Goal: Transaction & Acquisition: Purchase product/service

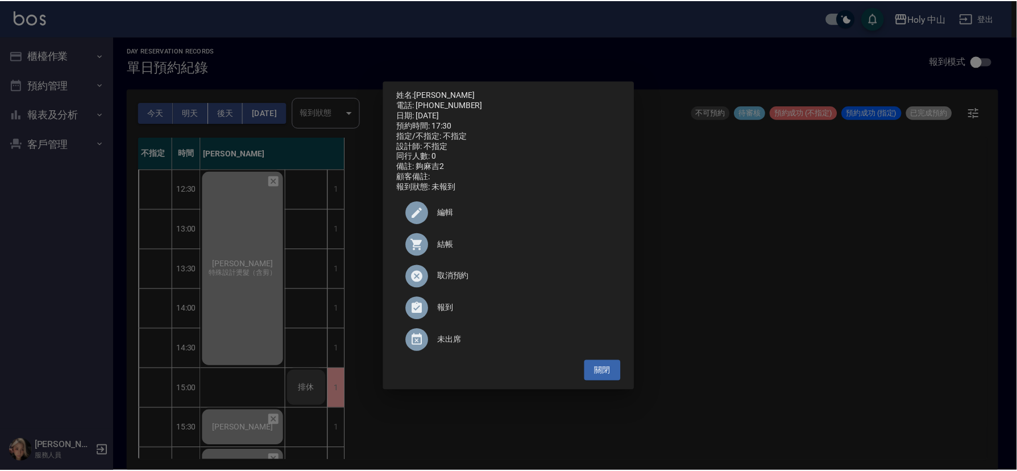
scroll to position [358, 0]
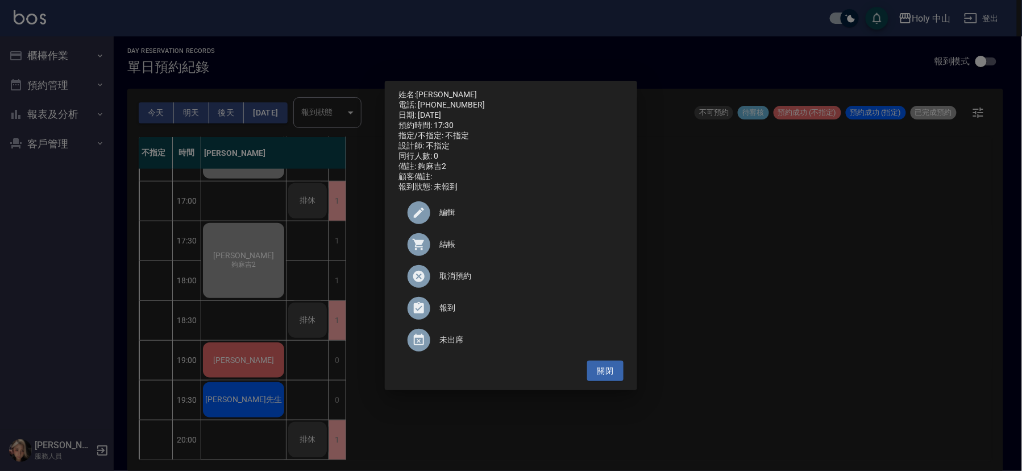
click at [864, 312] on div "姓名: [PERSON_NAME]先生 電話: [PHONE_NUMBER] 日期: [DATE] 預約時間: 17:30 指定/不指定: 不指定 設計師: …" at bounding box center [511, 235] width 1022 height 471
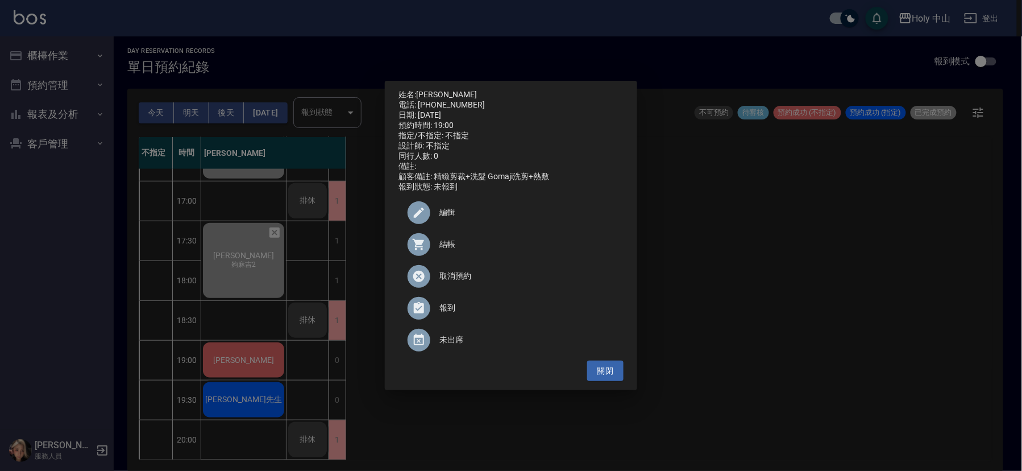
click at [453, 249] on span "結帳" at bounding box center [526, 244] width 175 height 12
click at [749, 319] on div "姓名: [PERSON_NAME] 電話: [PHONE_NUMBER] 日期: [DATE] 預約時間: 19:00 指定/不指定: 不指定 設計師: 不指…" at bounding box center [511, 235] width 1022 height 471
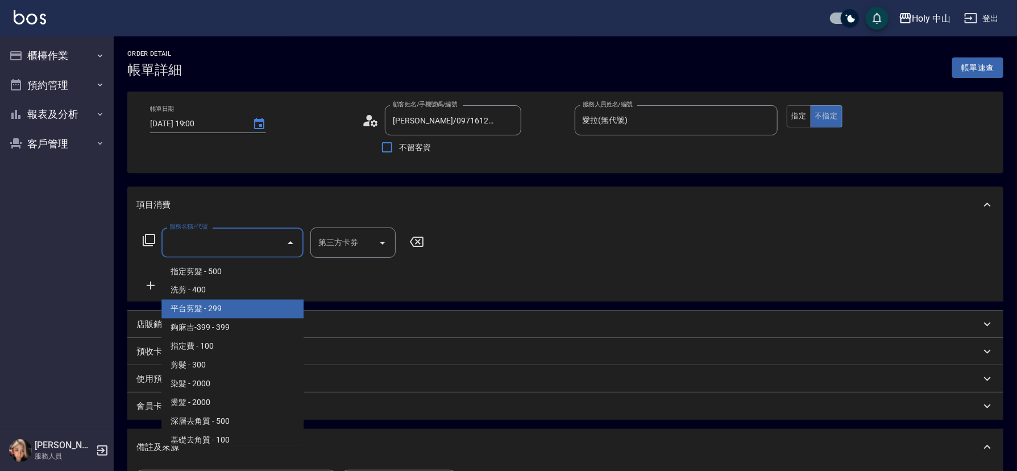
click at [217, 315] on span "平台剪髮 - 299" at bounding box center [232, 308] width 142 height 19
type input "平台剪髮(4)"
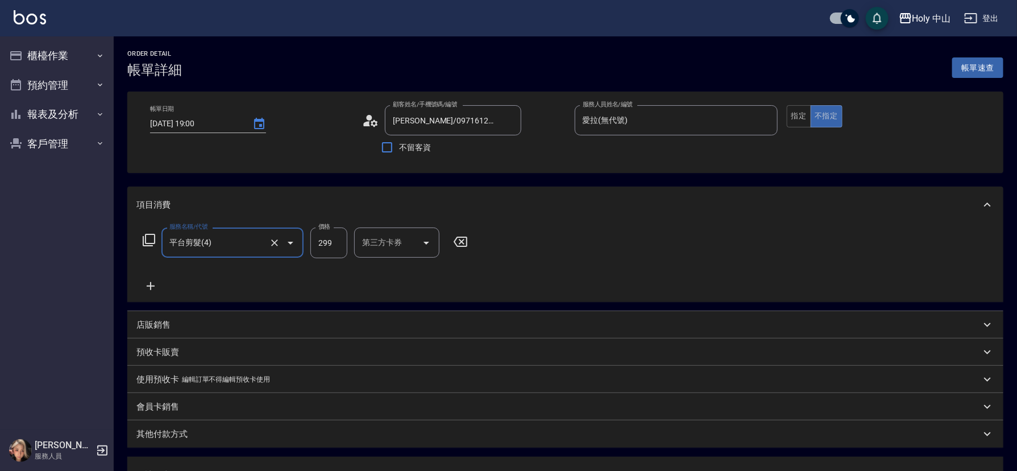
click at [381, 240] on div "第三方卡券 第三方卡券" at bounding box center [396, 242] width 85 height 30
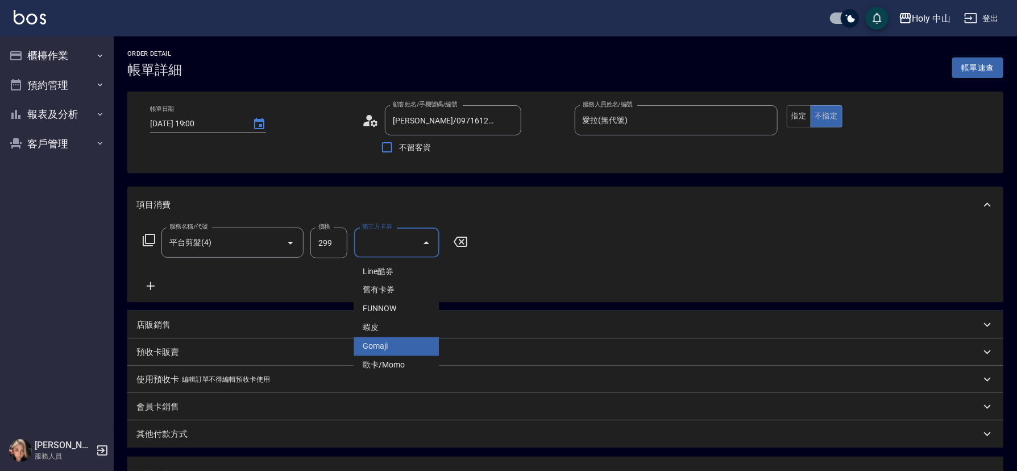
click at [387, 343] on span "Gomaji" at bounding box center [395, 346] width 85 height 19
type input "Gomaji"
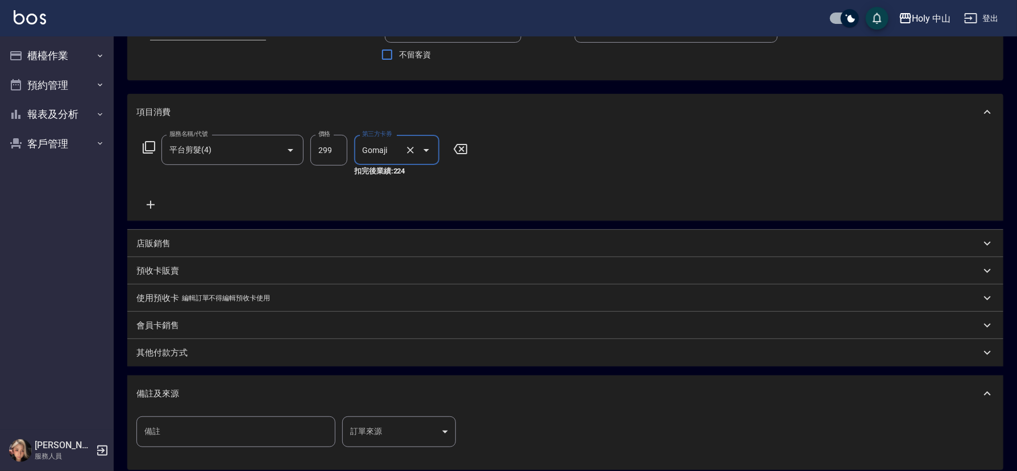
scroll to position [213, 0]
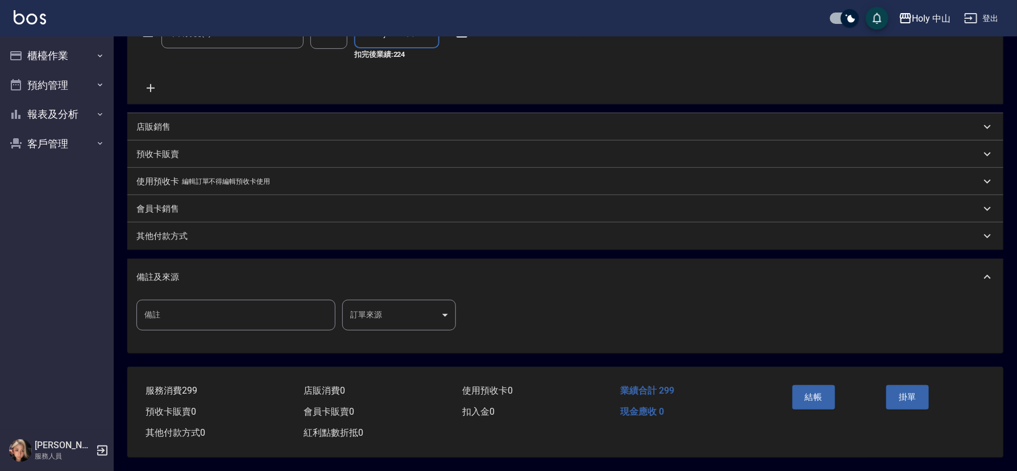
click at [381, 304] on body "Holy 中山 登出 櫃檯作業 打帳單 帳單列表 營業儀表板 現場電腦打卡 預約管理 預約管理 單日預約紀錄 單週預約紀錄 報表及分析 報表目錄 店家日報表 …" at bounding box center [508, 131] width 1017 height 680
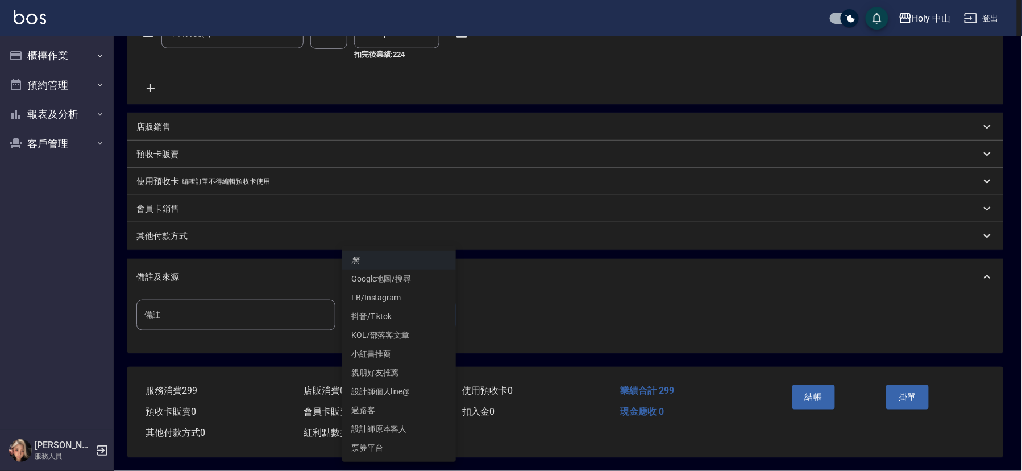
click at [389, 447] on li "票券平台" at bounding box center [399, 447] width 114 height 19
type input "票券平台"
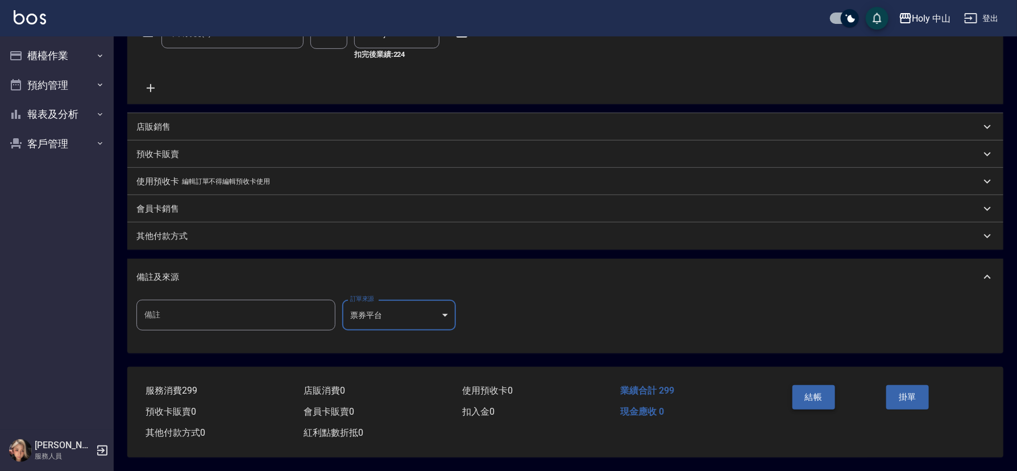
click at [807, 393] on button "結帳" at bounding box center [813, 397] width 43 height 24
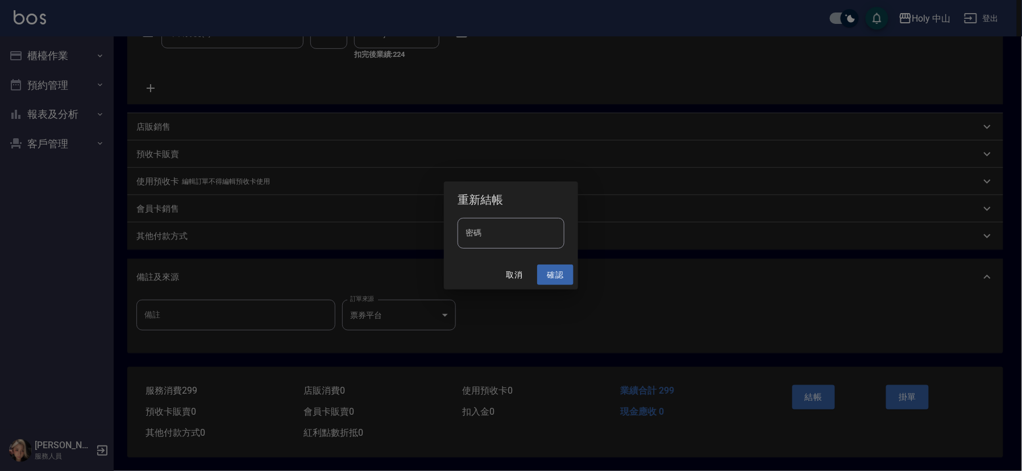
click at [560, 267] on button "確認" at bounding box center [555, 274] width 36 height 21
